Goal: Find specific page/section: Find specific page/section

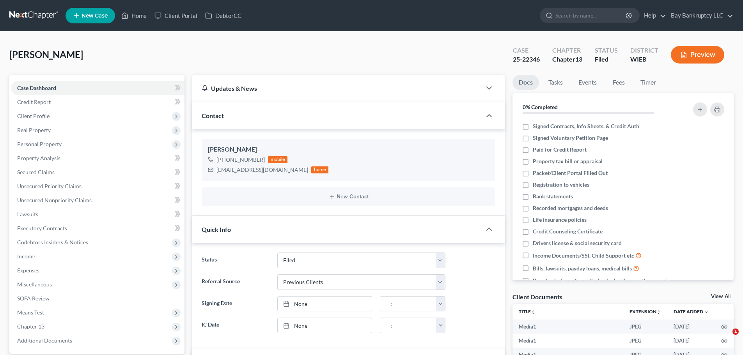
select select "2"
select select "1"
select select "0"
drag, startPoint x: 137, startPoint y: 16, endPoint x: 164, endPoint y: 82, distance: 71.3
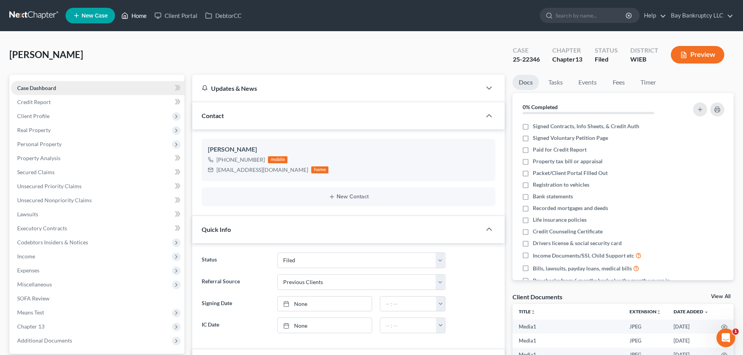
click at [137, 16] on link "Home" at bounding box center [133, 16] width 33 height 14
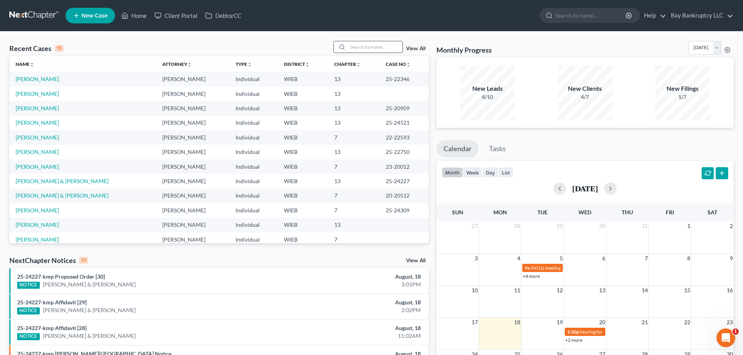
click at [379, 47] on input "search" at bounding box center [375, 46] width 55 height 11
type input "[PERSON_NAME]"
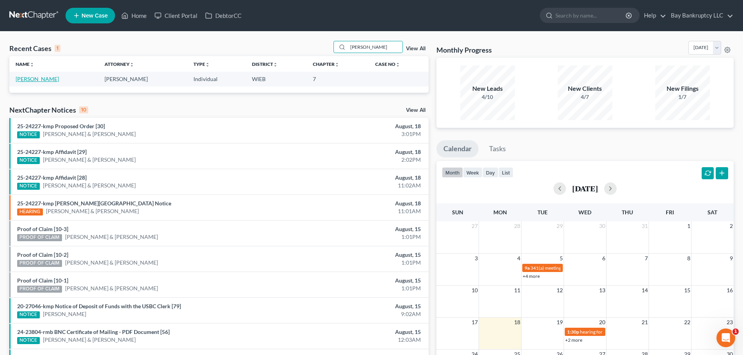
click at [25, 78] on link "[PERSON_NAME]" at bounding box center [37, 79] width 43 height 7
select select "3"
select select "0"
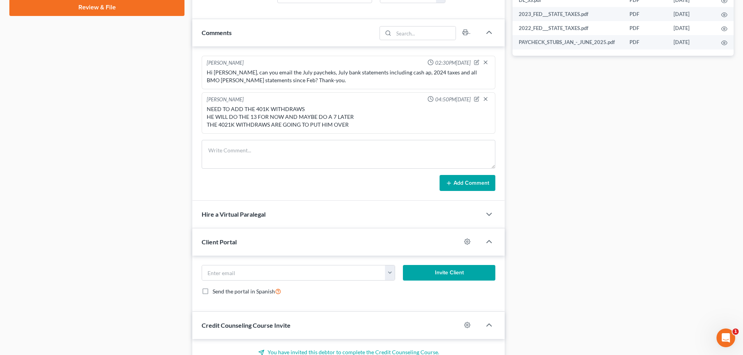
scroll to position [351, 0]
